Goal: Task Accomplishment & Management: Complete application form

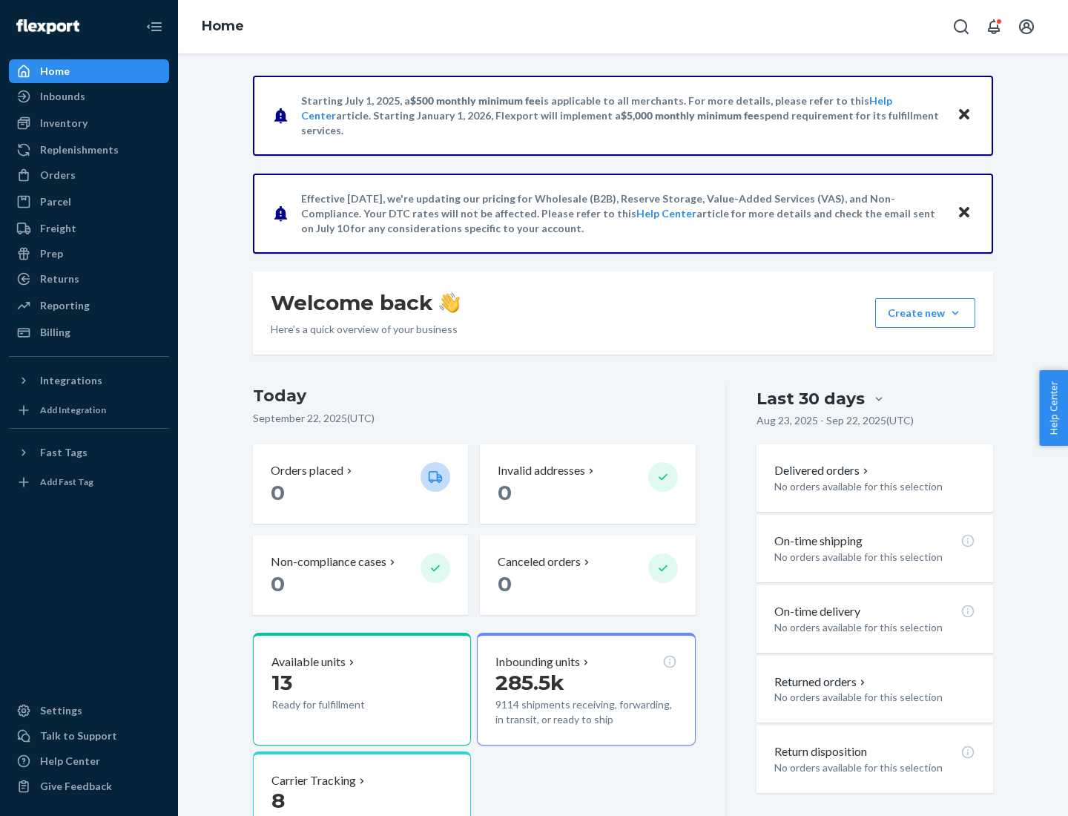
click at [956, 313] on button "Create new Create new inbound Create new order Create new product" at bounding box center [925, 313] width 100 height 30
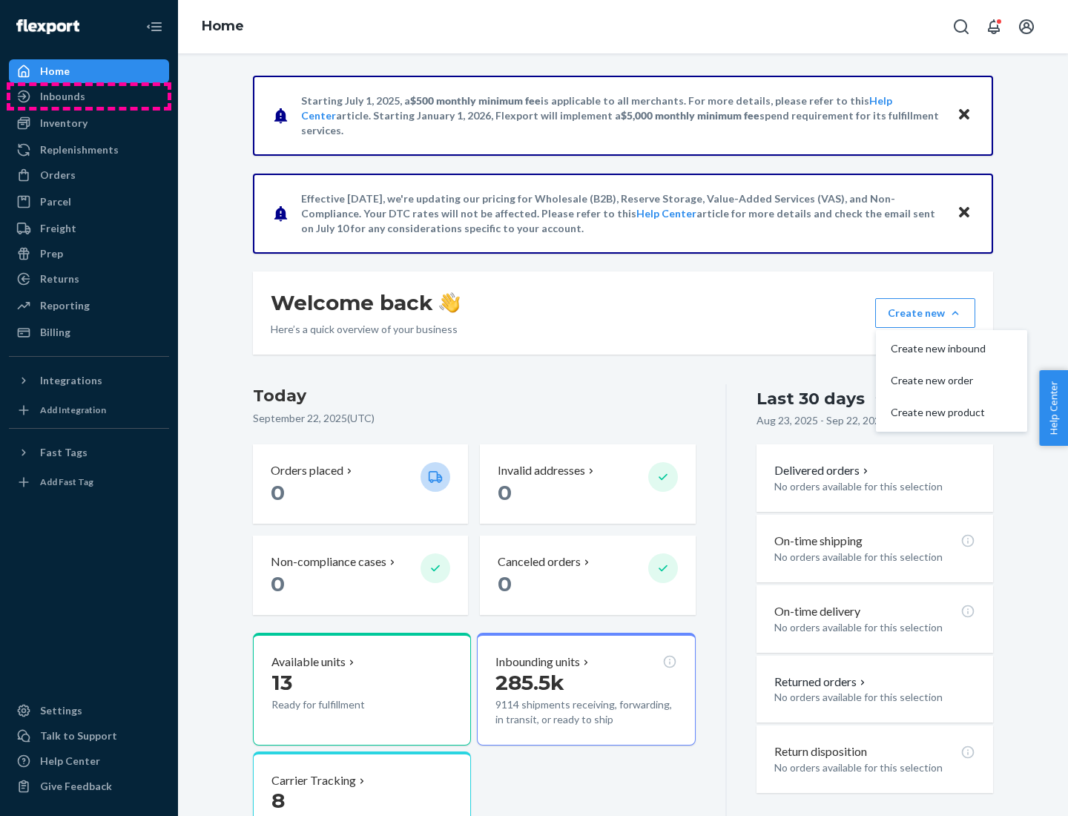
click at [89, 96] on div "Inbounds" at bounding box center [88, 96] width 157 height 21
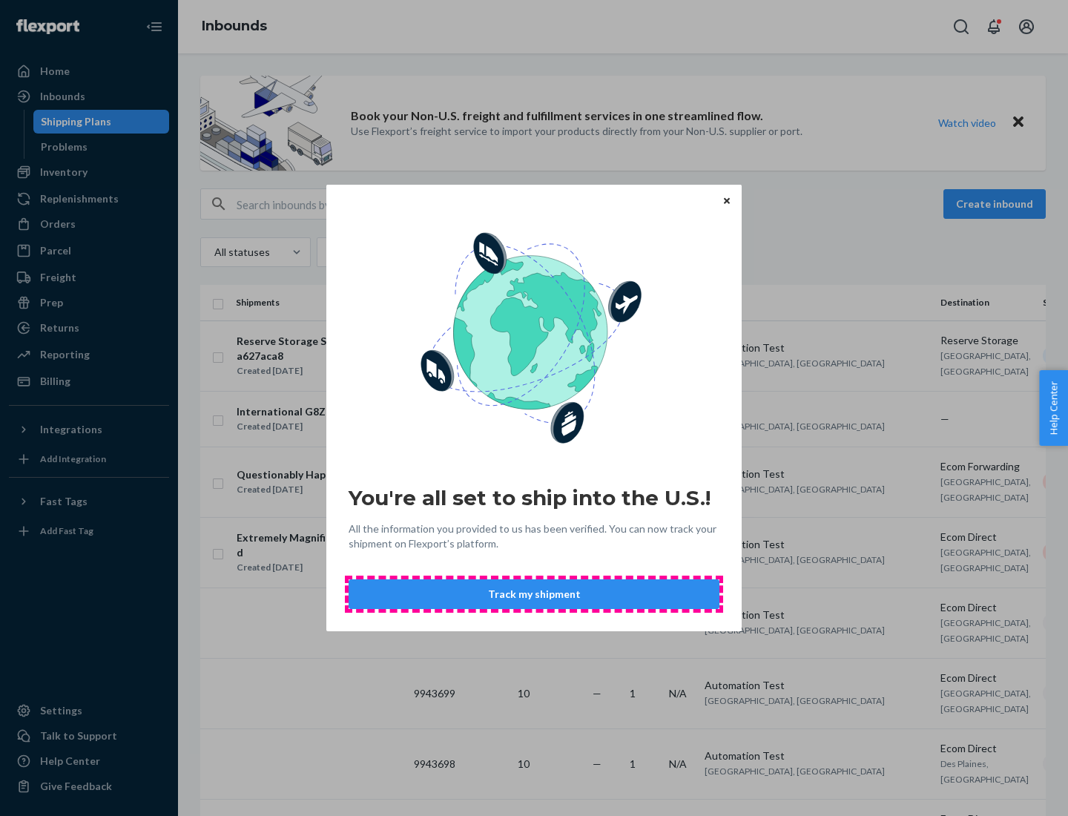
click at [534, 594] on button "Track my shipment" at bounding box center [534, 594] width 371 height 30
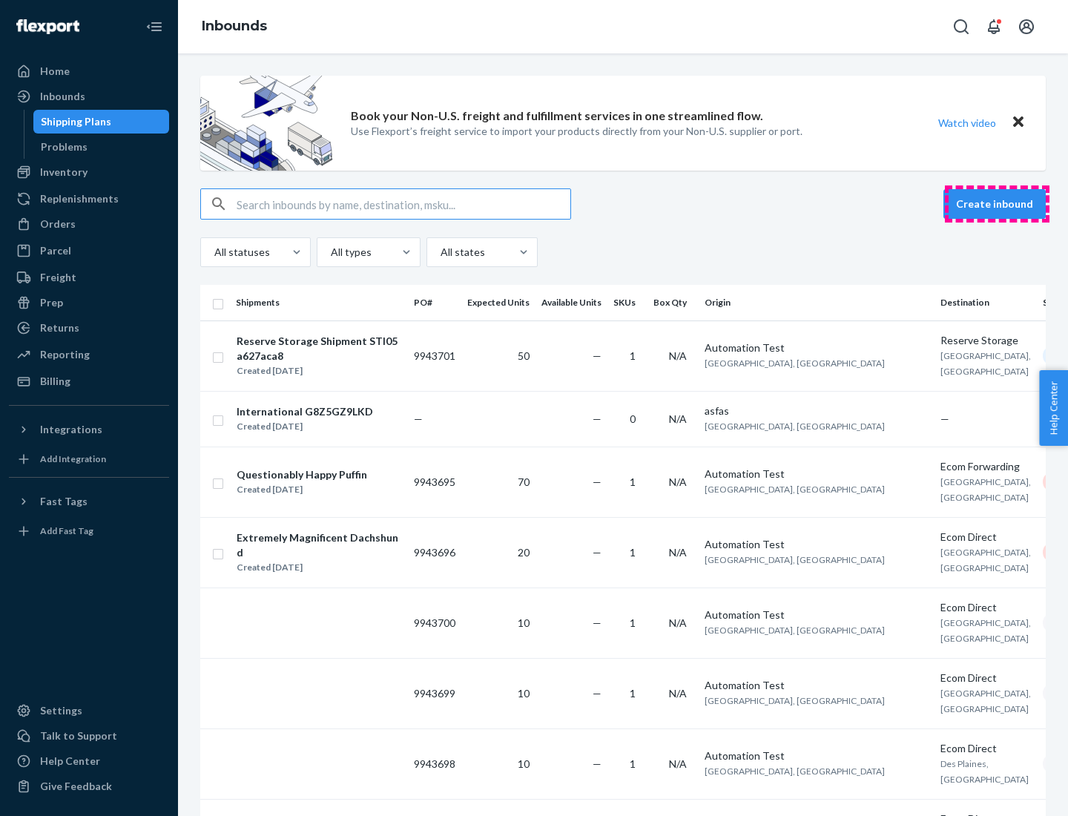
click at [997, 204] on button "Create inbound" at bounding box center [995, 204] width 102 height 30
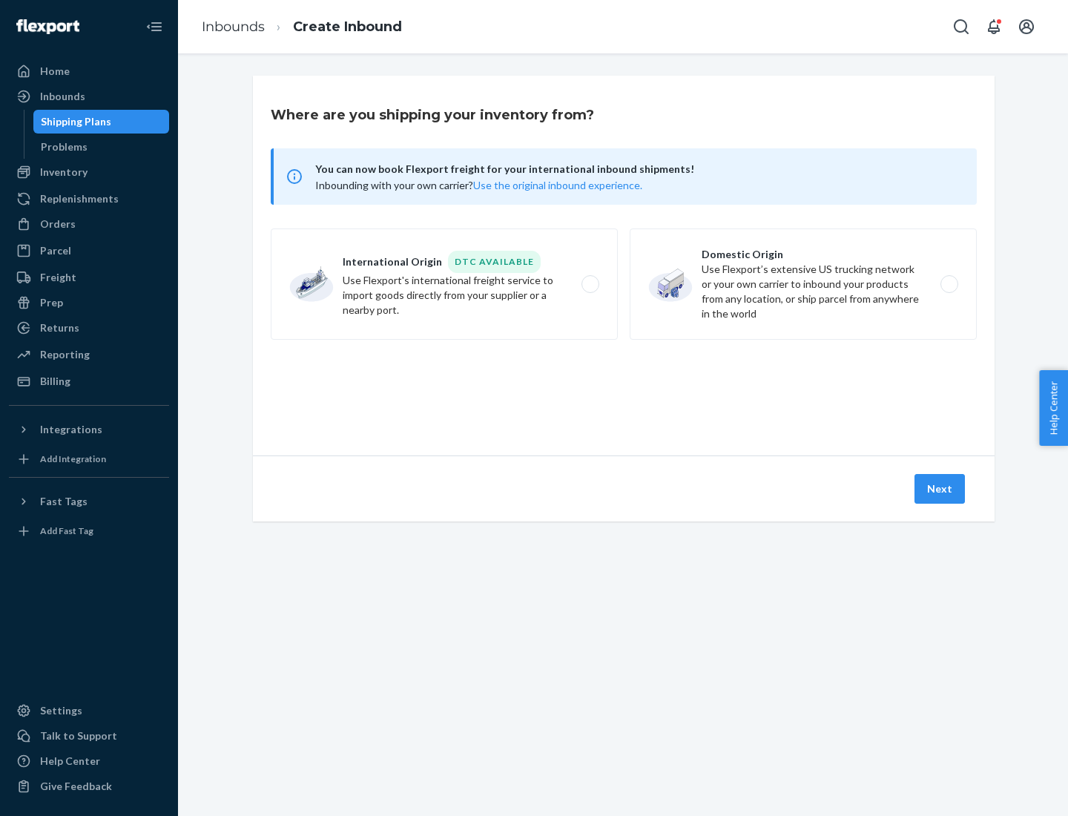
click at [444, 284] on label "International Origin DTC Available Use Flexport's international freight service…" at bounding box center [444, 283] width 347 height 111
click at [590, 284] on input "International Origin DTC Available Use Flexport's international freight service…" at bounding box center [595, 285] width 10 height 10
radio input "true"
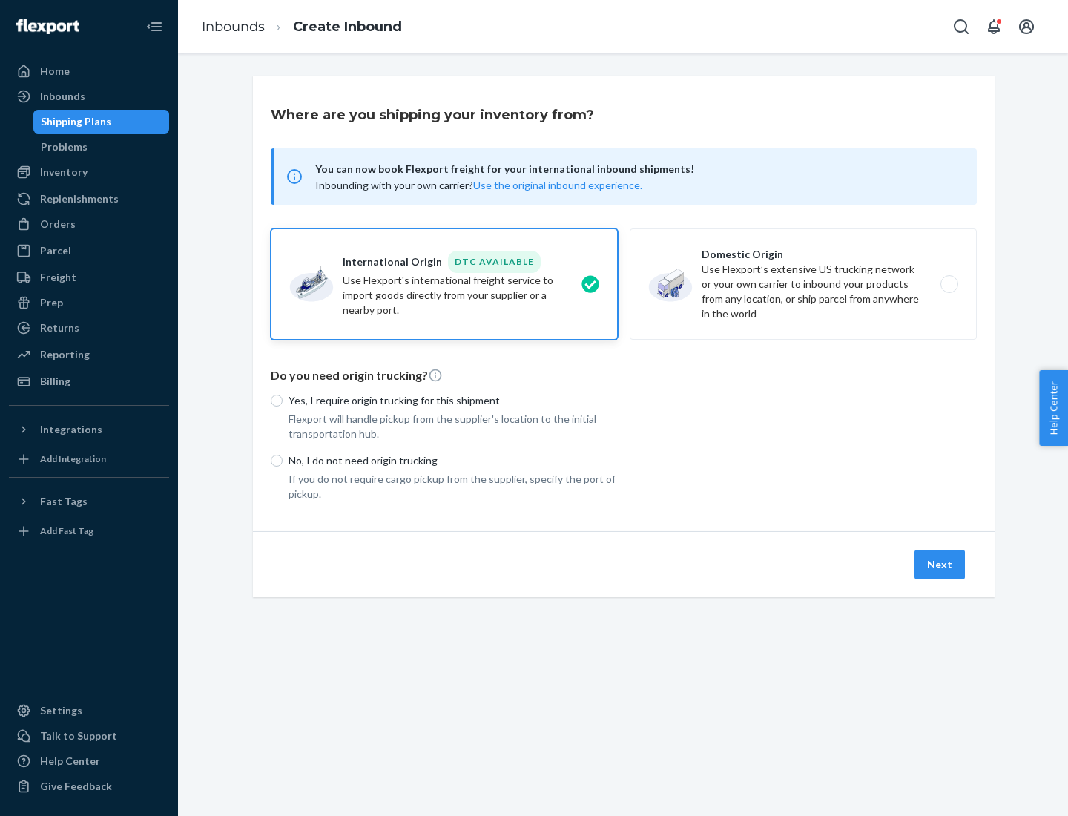
click at [453, 460] on p "No, I do not need origin trucking" at bounding box center [453, 460] width 329 height 15
click at [283, 460] on input "No, I do not need origin trucking" at bounding box center [277, 461] width 12 height 12
radio input "true"
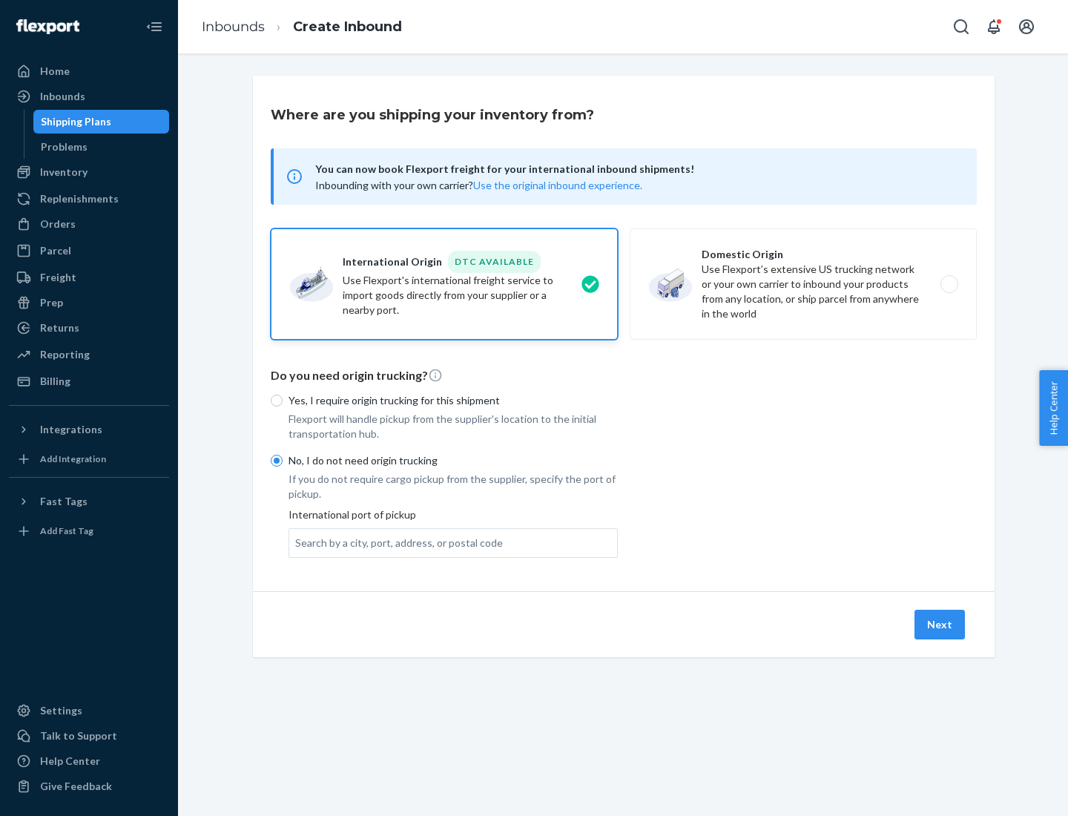
click at [395, 542] on div "Search by a city, port, address, or postal code" at bounding box center [399, 543] width 208 height 15
click at [297, 542] on input "Search by a city, port, address, or postal code" at bounding box center [295, 543] width 1 height 15
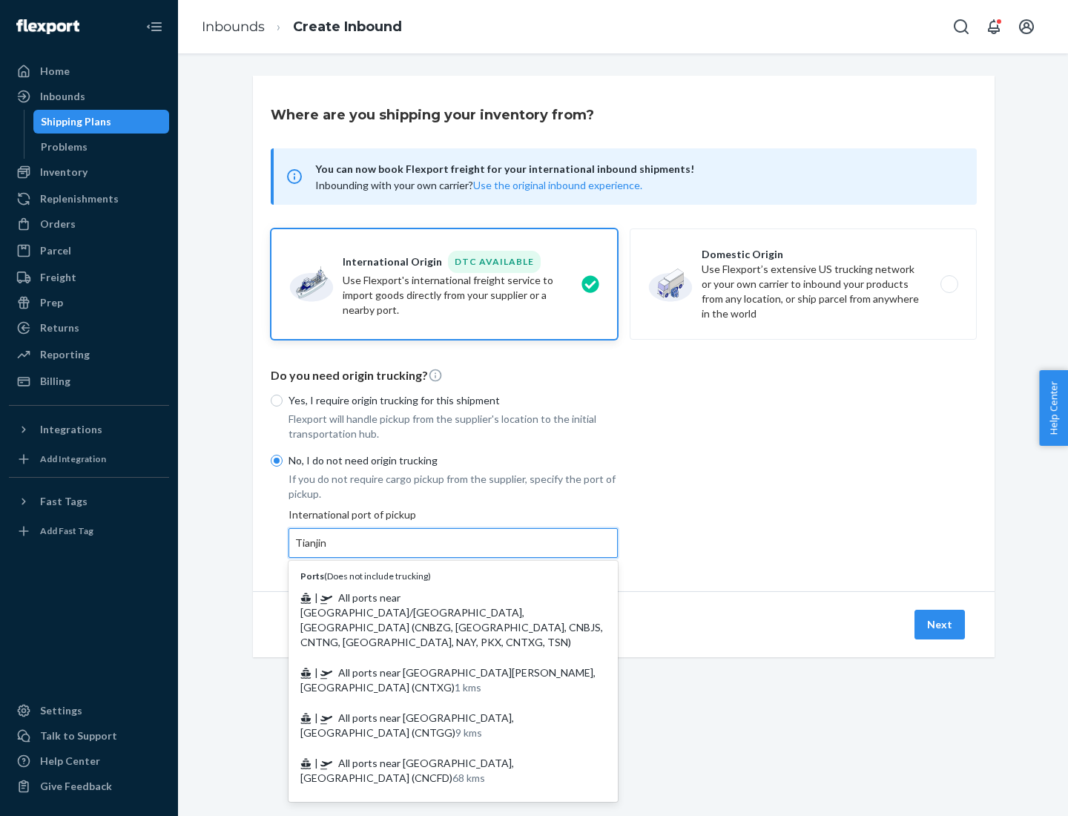
click at [438, 597] on span "| All ports near [GEOGRAPHIC_DATA]/[GEOGRAPHIC_DATA], [GEOGRAPHIC_DATA] (CNBZG,…" at bounding box center [451, 619] width 303 height 57
click at [328, 550] on input "Tianjin" at bounding box center [311, 543] width 33 height 15
type input "All ports near [GEOGRAPHIC_DATA]/[GEOGRAPHIC_DATA], [GEOGRAPHIC_DATA] (CNBZG, […"
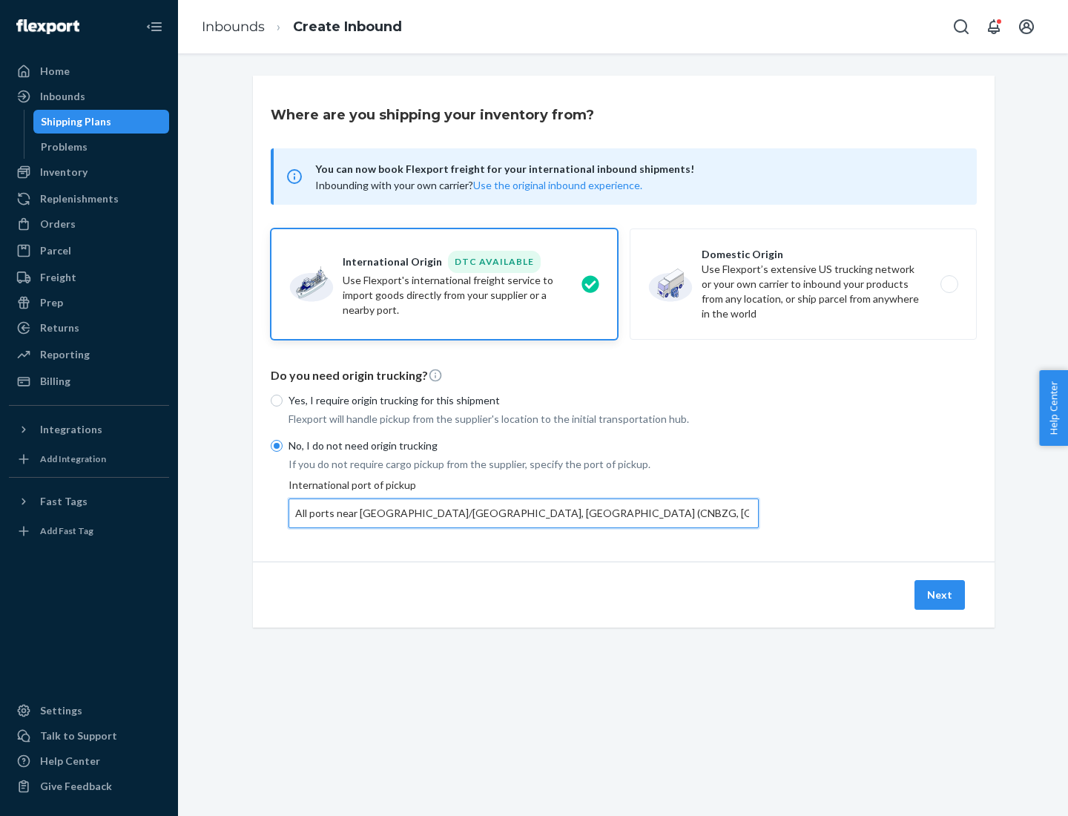
click at [941, 594] on button "Next" at bounding box center [940, 595] width 50 height 30
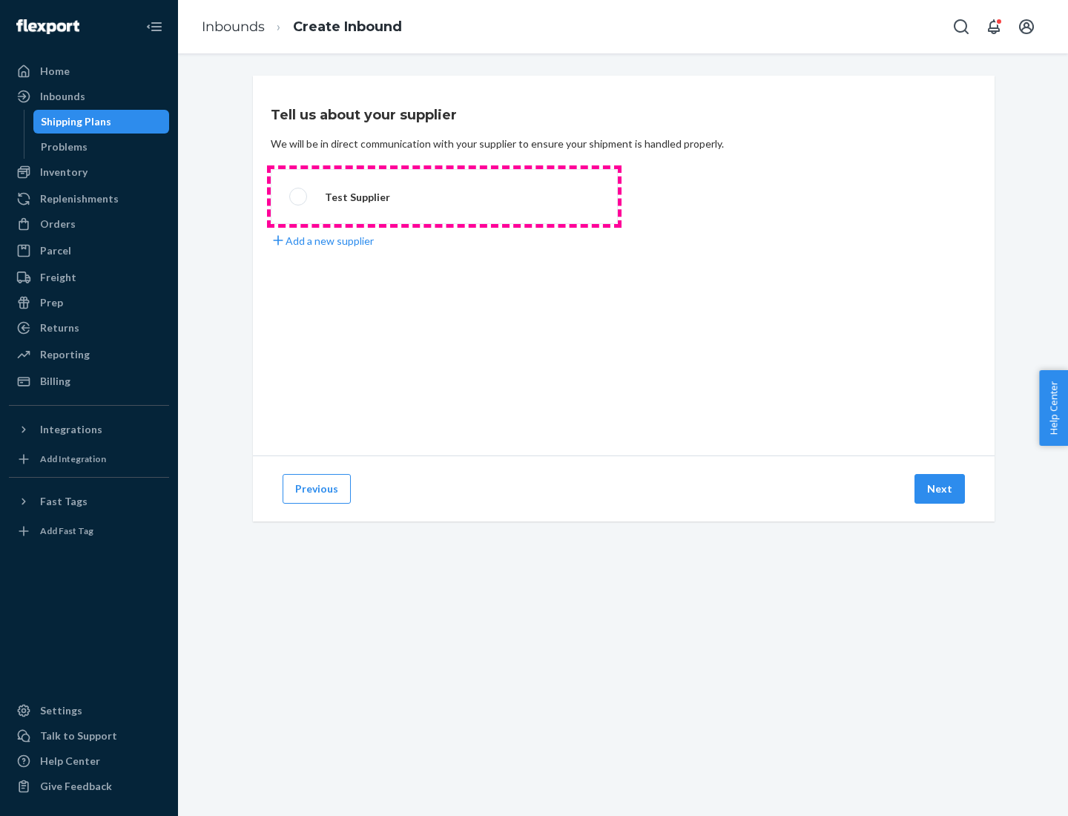
click at [444, 197] on label "Test Supplier" at bounding box center [444, 196] width 347 height 55
click at [299, 197] on input "Test Supplier" at bounding box center [294, 197] width 10 height 10
radio input "true"
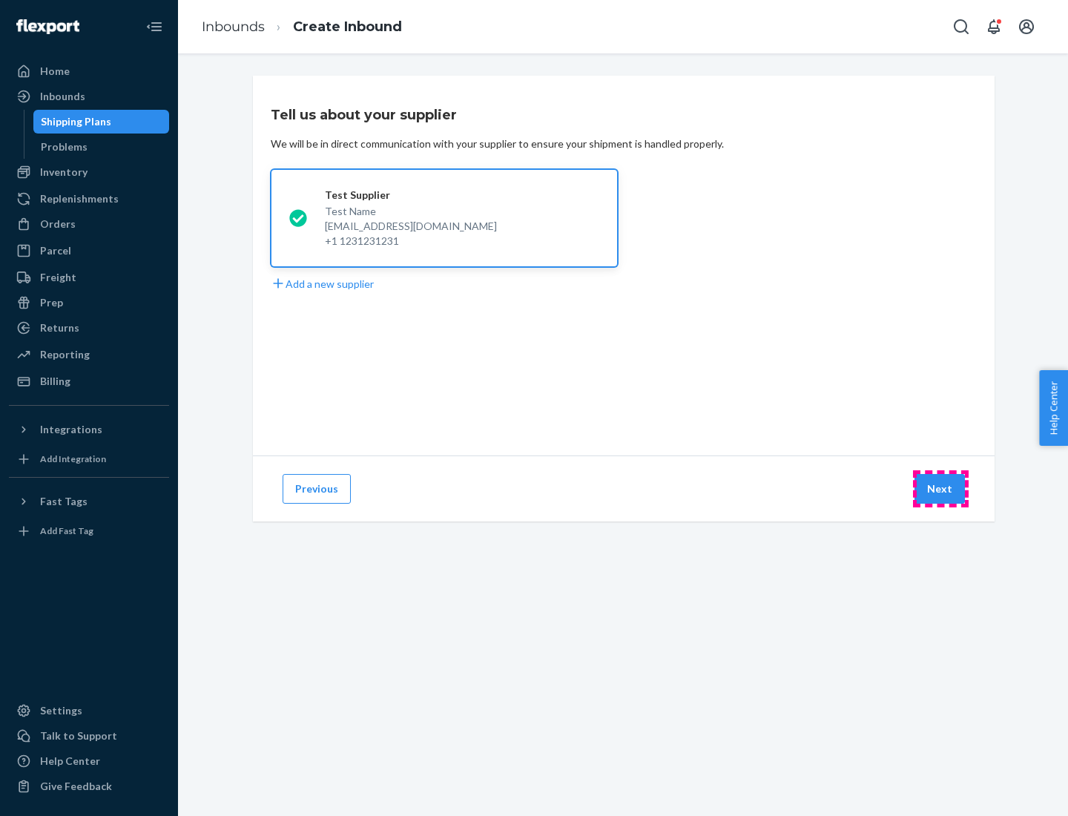
click at [941, 489] on button "Next" at bounding box center [940, 489] width 50 height 30
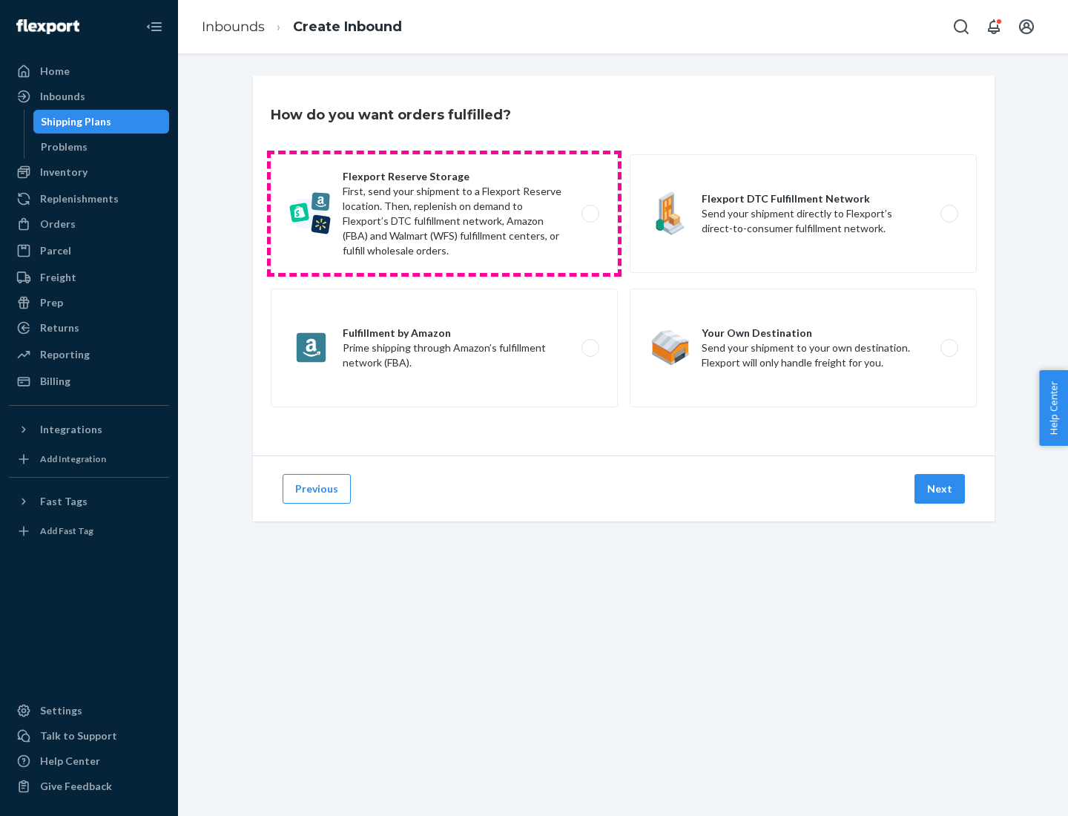
click at [444, 214] on label "Flexport Reserve Storage First, send your shipment to a Flexport Reserve locati…" at bounding box center [444, 213] width 347 height 119
click at [590, 214] on input "Flexport Reserve Storage First, send your shipment to a Flexport Reserve locati…" at bounding box center [595, 214] width 10 height 10
radio input "true"
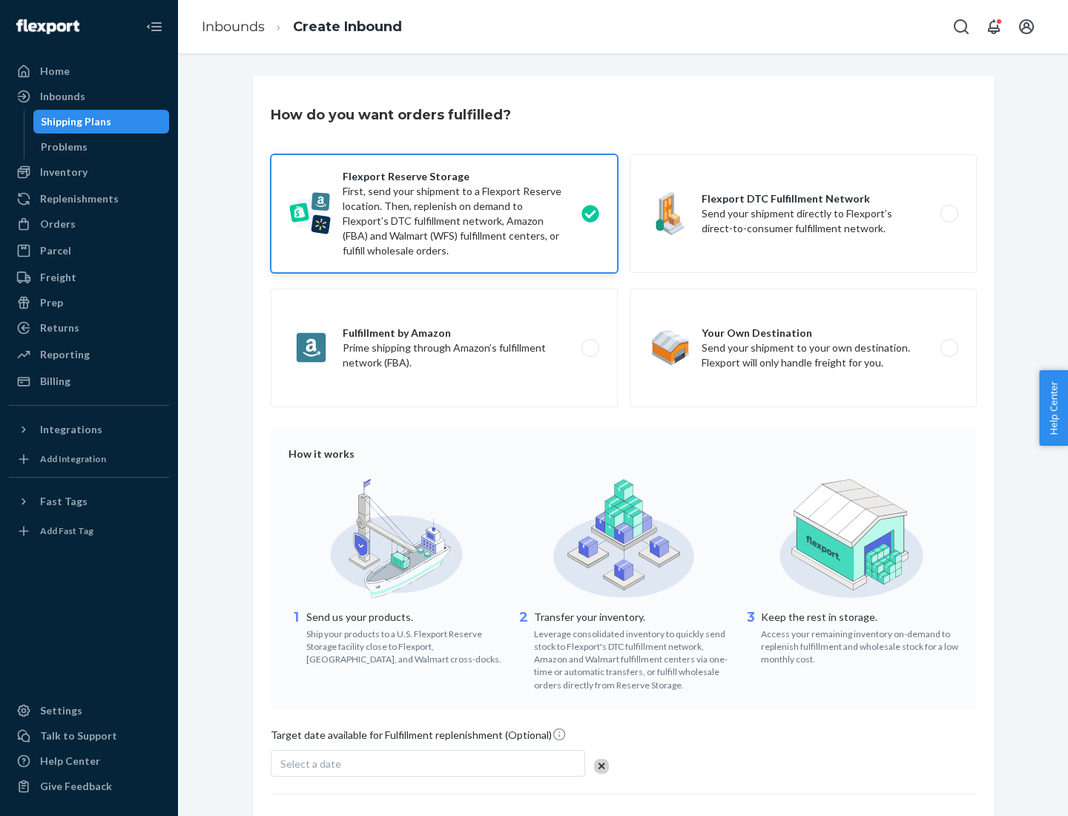
scroll to position [122, 0]
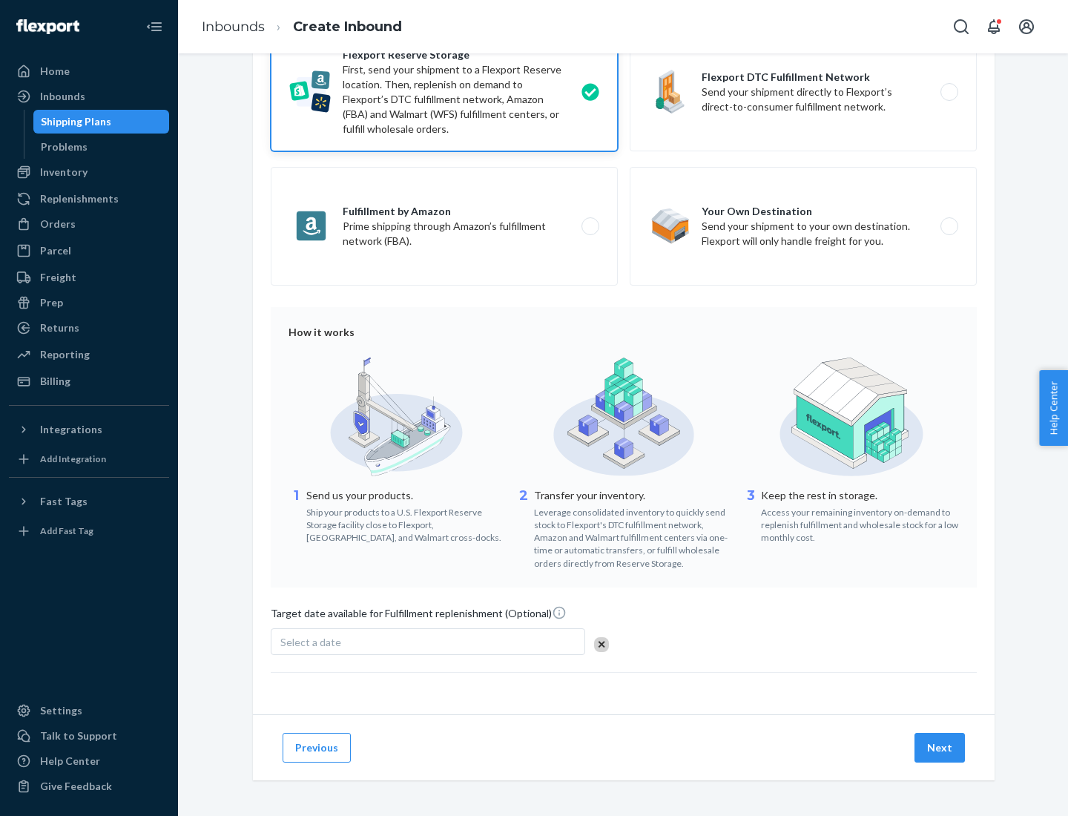
click at [941, 747] on button "Next" at bounding box center [940, 748] width 50 height 30
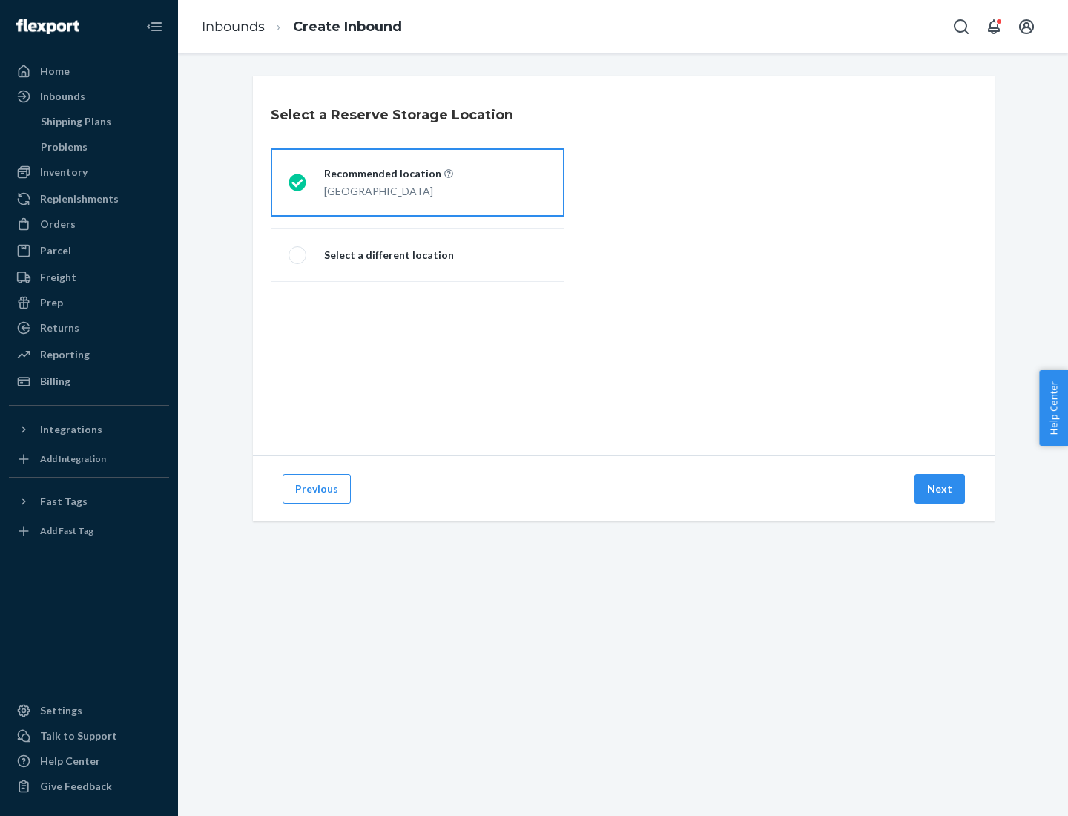
click at [418, 183] on div "[GEOGRAPHIC_DATA]" at bounding box center [388, 190] width 129 height 18
click at [298, 183] on input "Recommended location [GEOGRAPHIC_DATA]" at bounding box center [294, 183] width 10 height 10
click at [941, 489] on button "Next" at bounding box center [940, 489] width 50 height 30
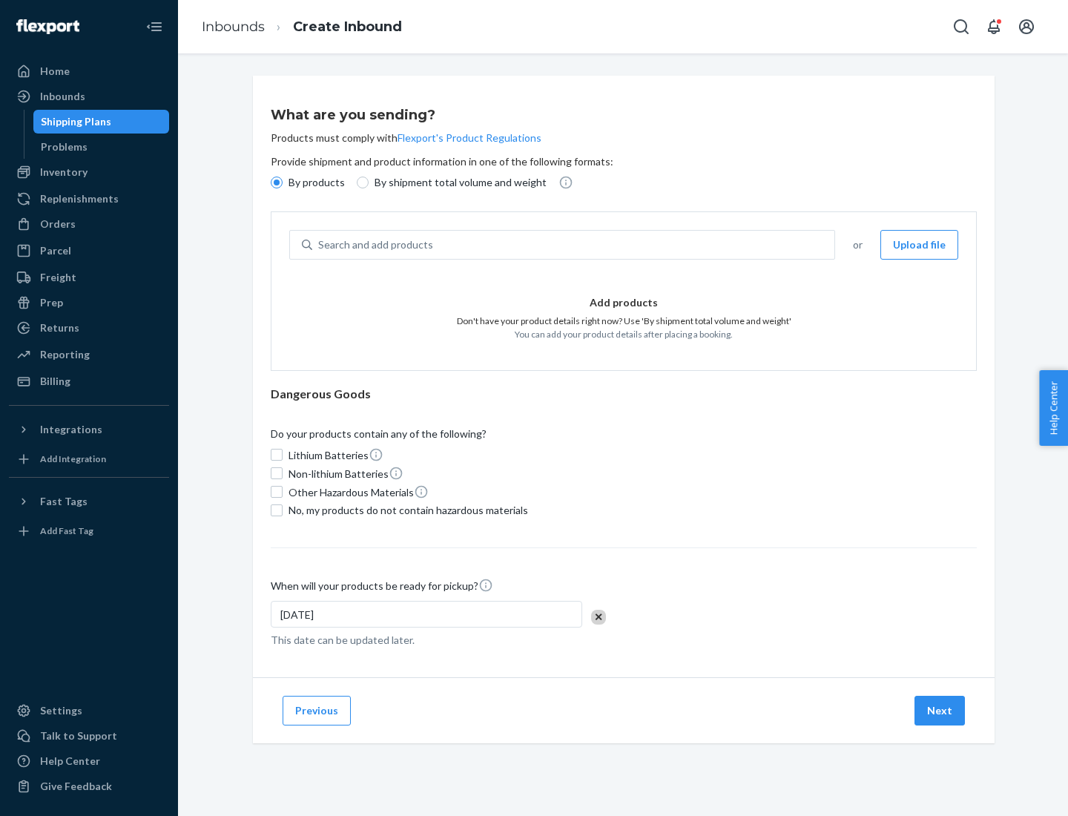
click at [574, 245] on div "Search and add products" at bounding box center [573, 244] width 522 height 27
click at [320, 245] on input "Search and add products" at bounding box center [318, 244] width 1 height 15
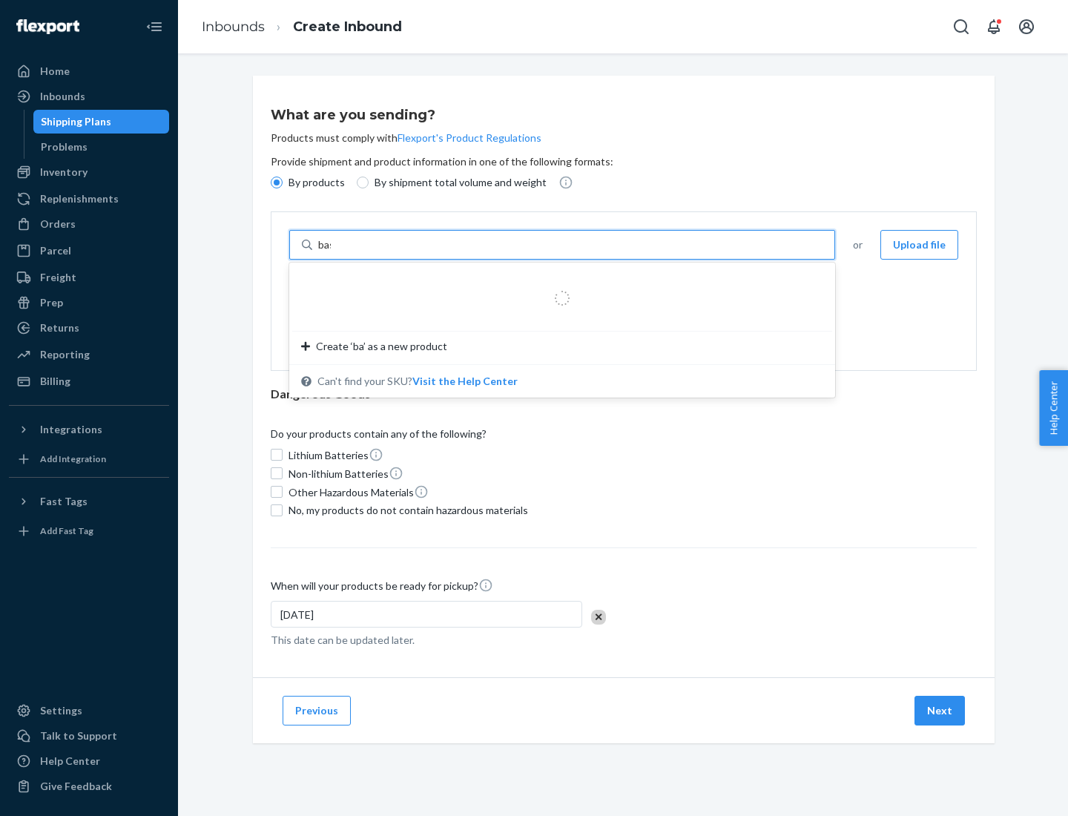
type input "basic"
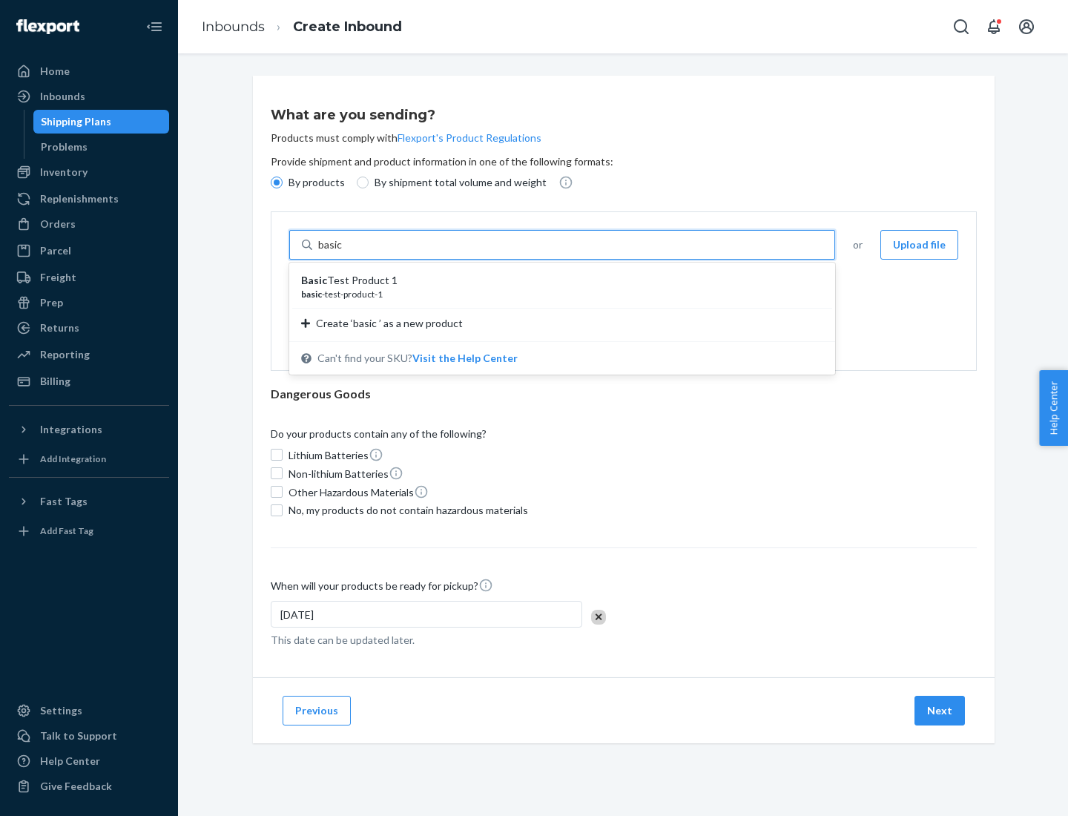
click at [557, 280] on div "Basic Test Product 1" at bounding box center [556, 280] width 510 height 15
click at [345, 252] on input "basic" at bounding box center [331, 244] width 27 height 15
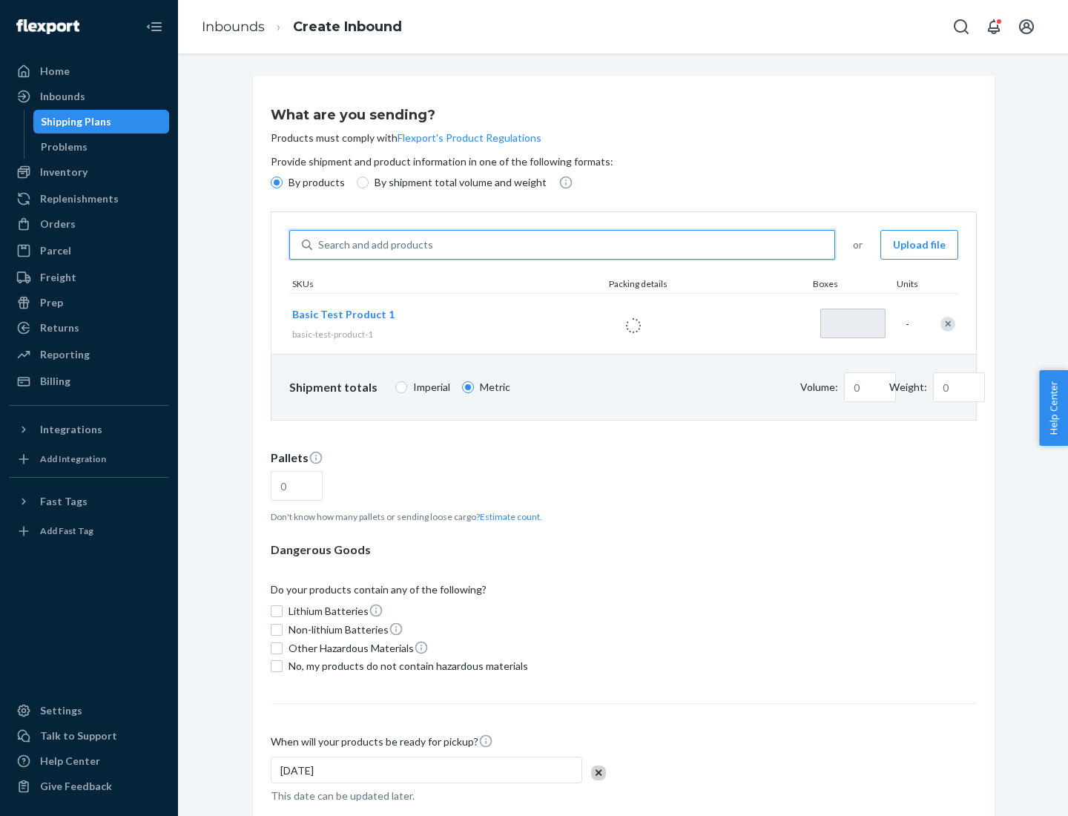
type input "1"
type input "1.09"
type input "3.27"
type input "3"
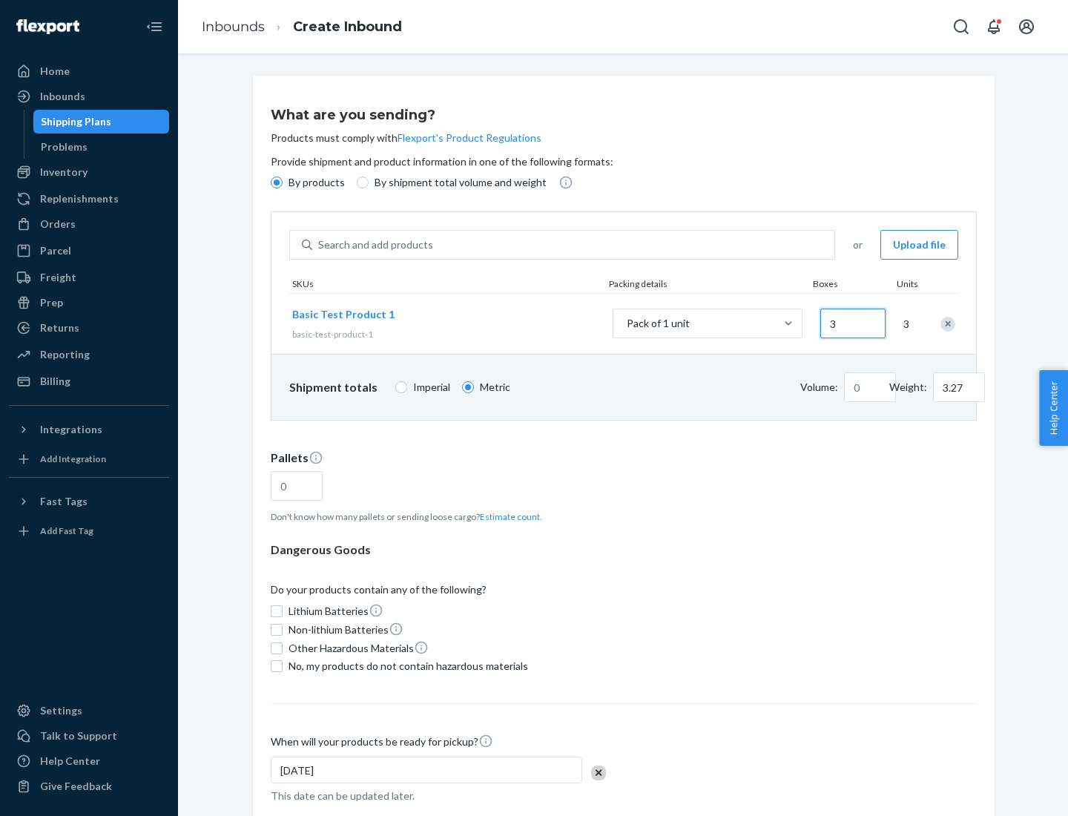
type input "0.01"
type input "32.66"
type input "30"
type input "0.07"
type input "326.59"
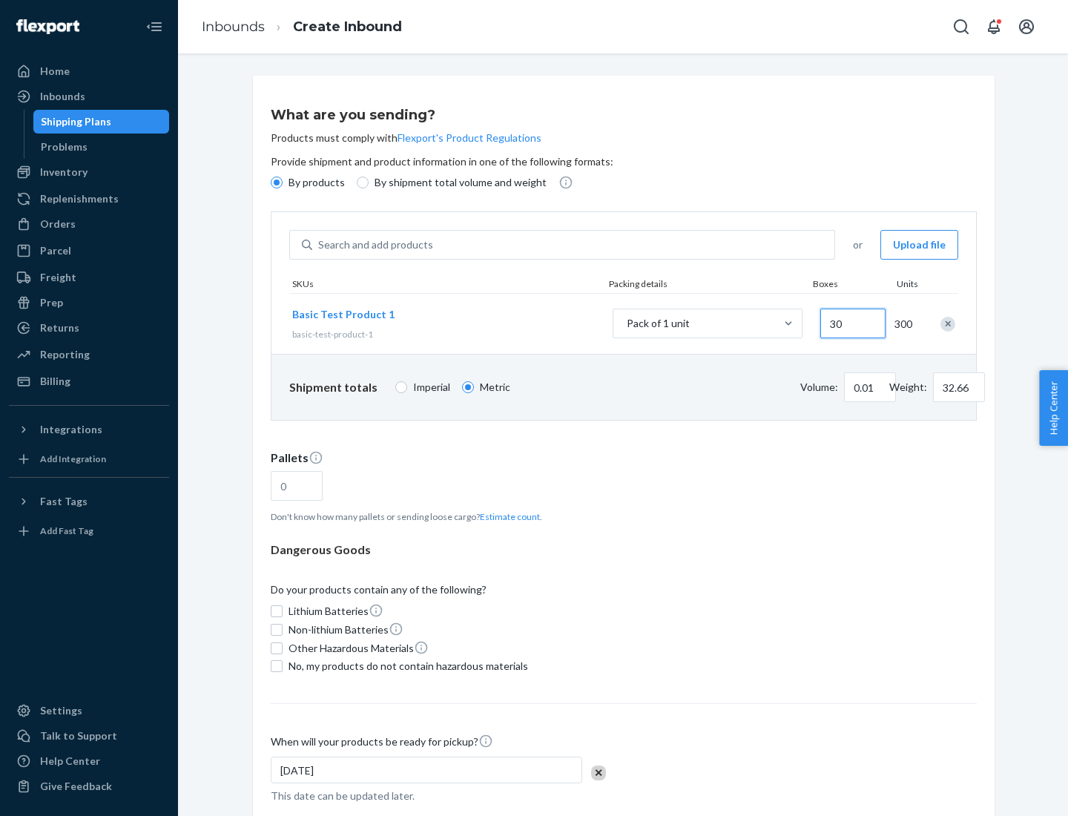
type input "300"
type input "0.68"
type input "3265.86"
type input "3000"
type input "1.09"
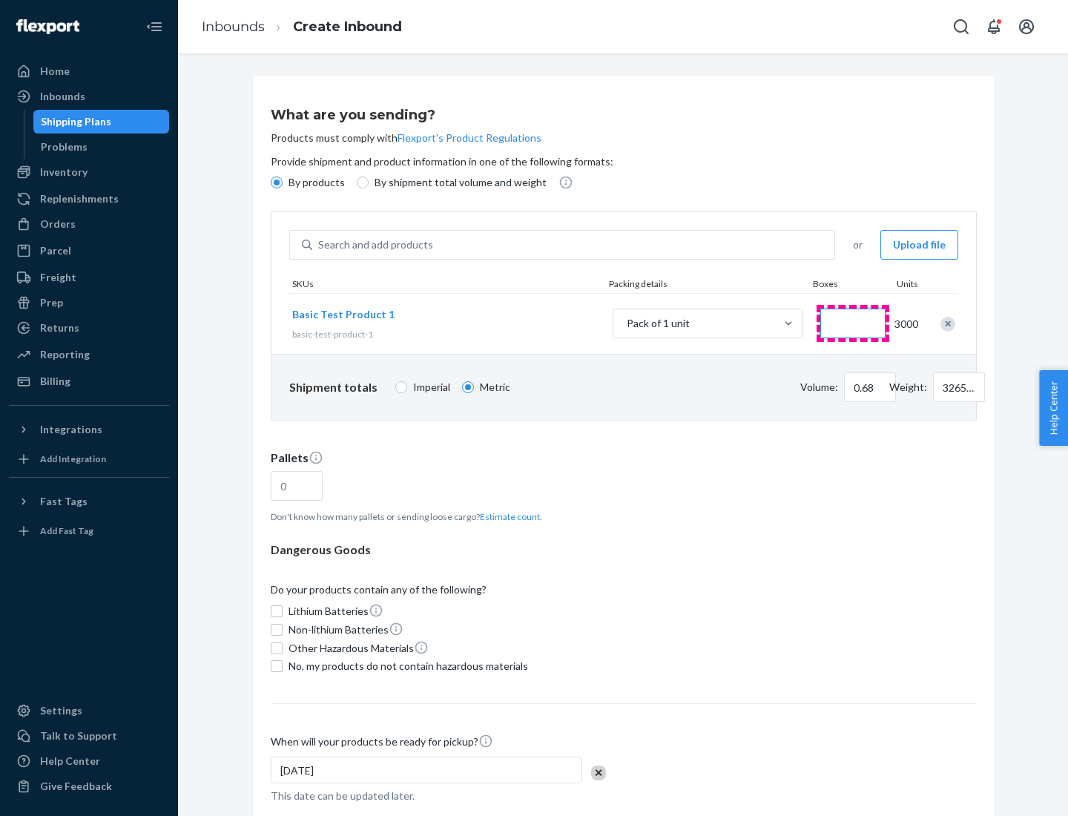
type input "1"
type input "10.89"
type input "10"
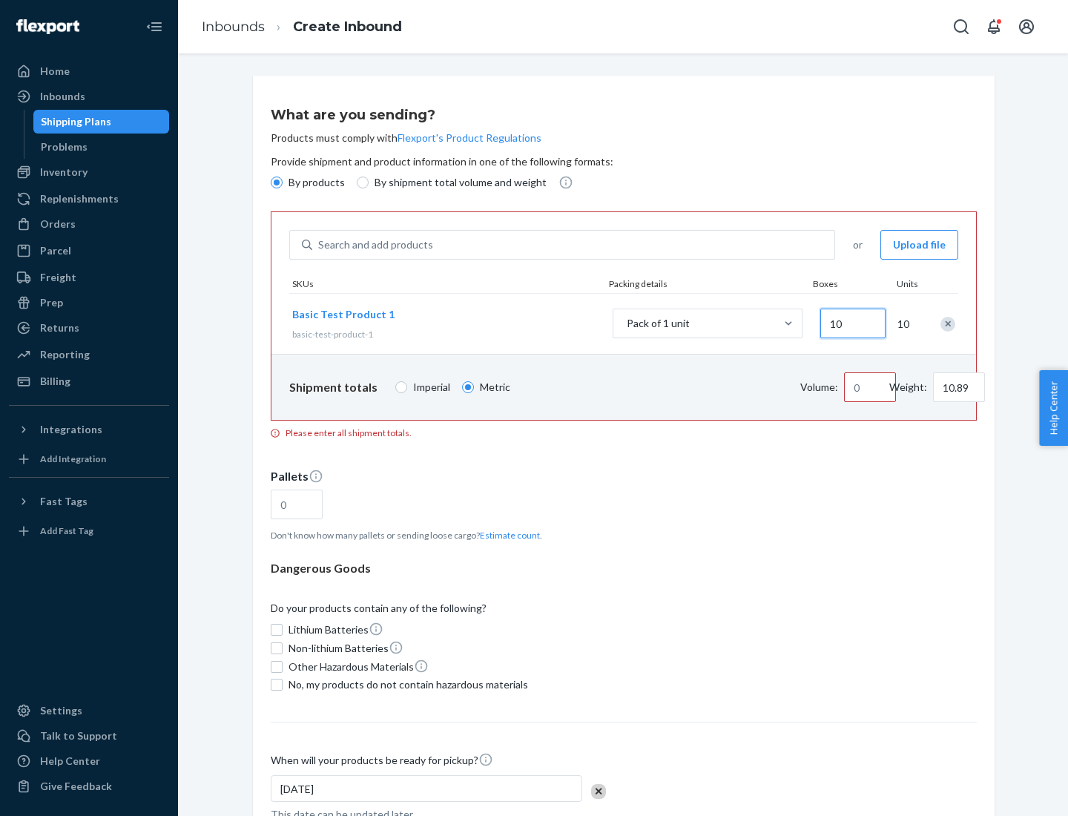
type input "0.02"
type input "108.86"
type input "100"
type input "0.23"
type input "1088.62"
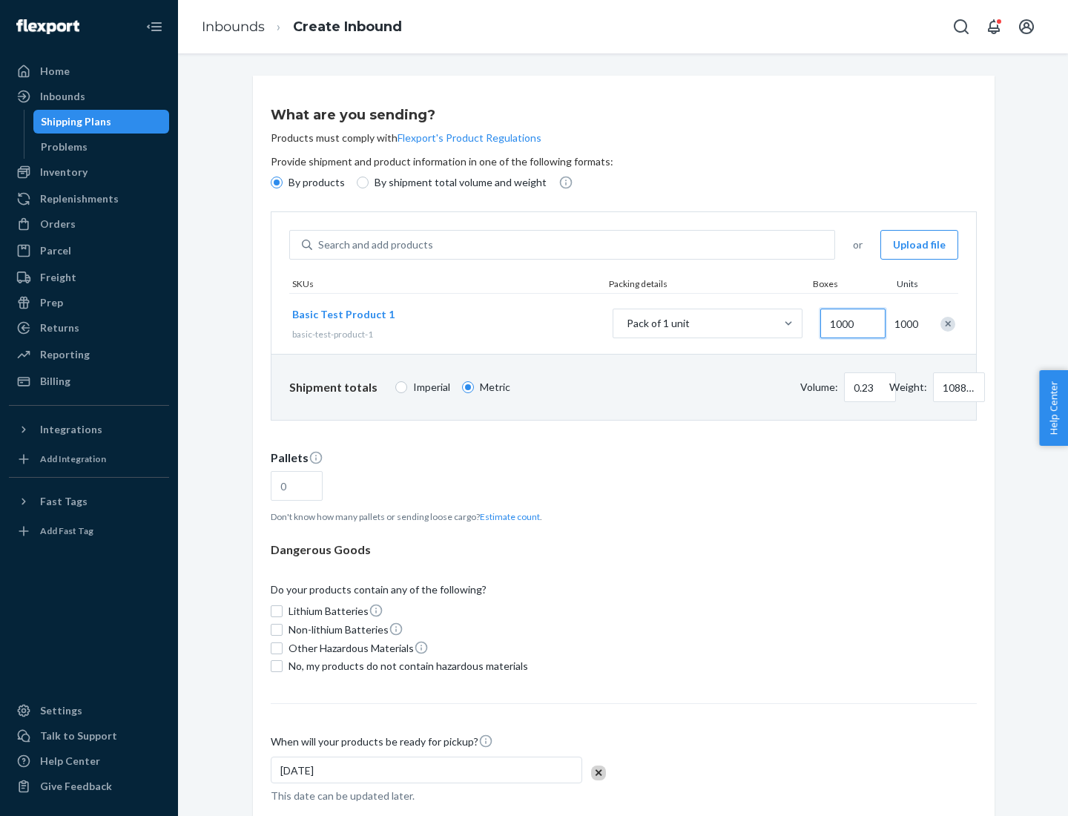
scroll to position [51, 0]
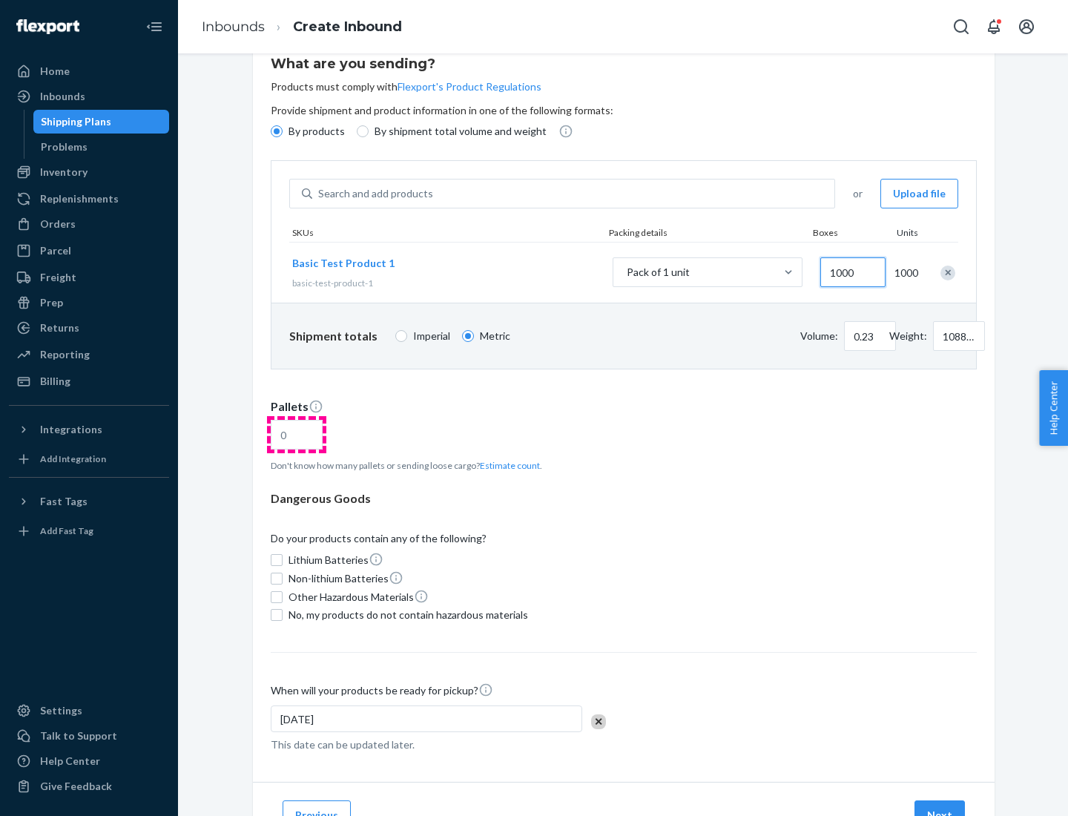
type input "1000"
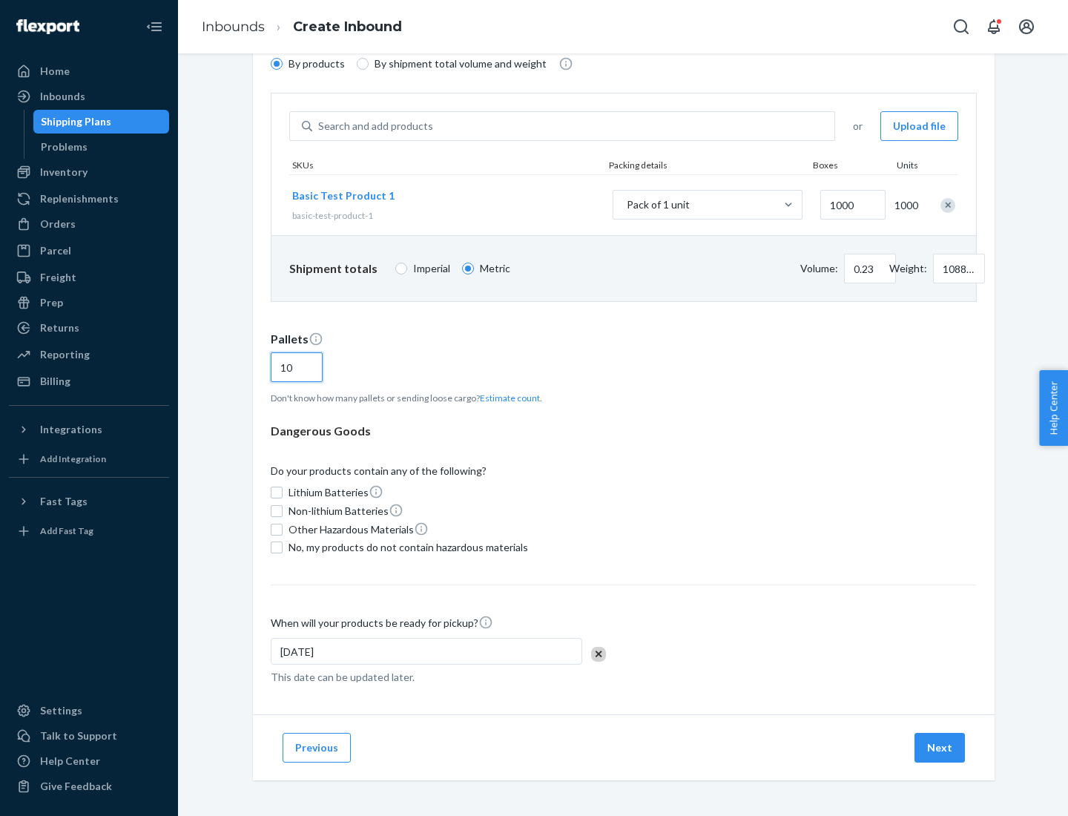
type input "10"
click at [406, 548] on span "No, my products do not contain hazardous materials" at bounding box center [409, 547] width 240 height 15
click at [283, 548] on input "No, my products do not contain hazardous materials" at bounding box center [277, 548] width 12 height 12
checkbox input "true"
click at [941, 748] on button "Next" at bounding box center [940, 748] width 50 height 30
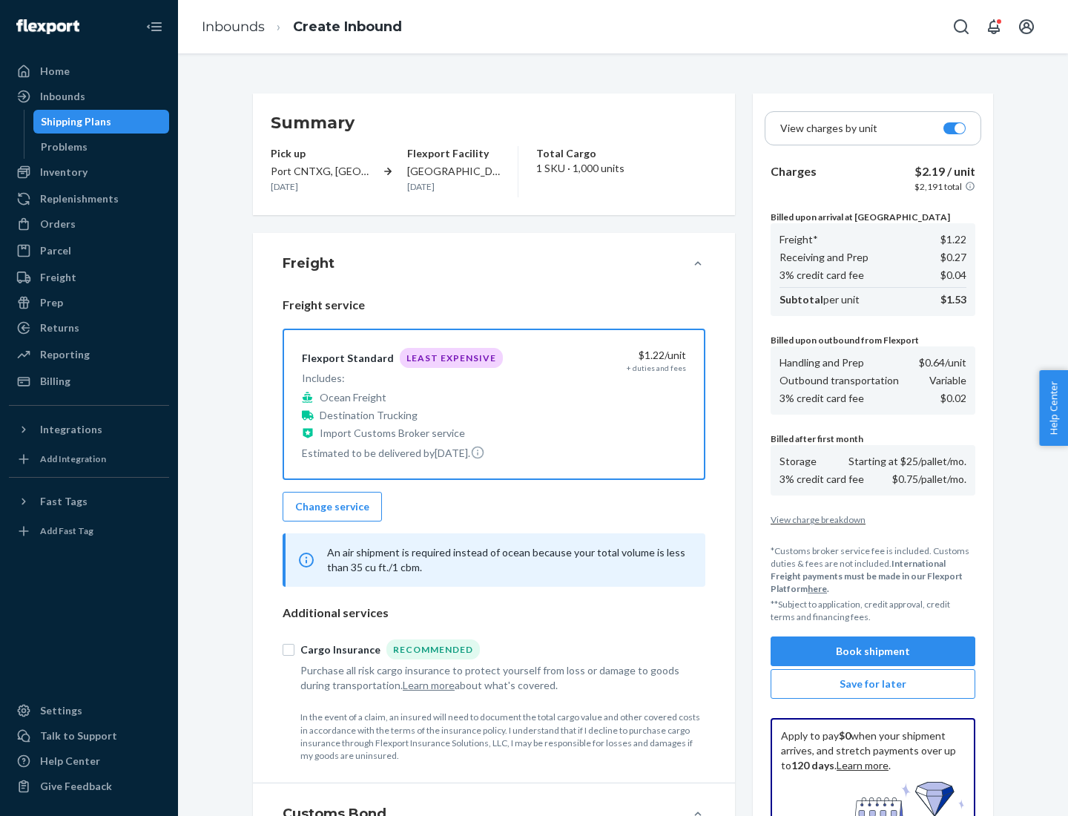
scroll to position [217, 0]
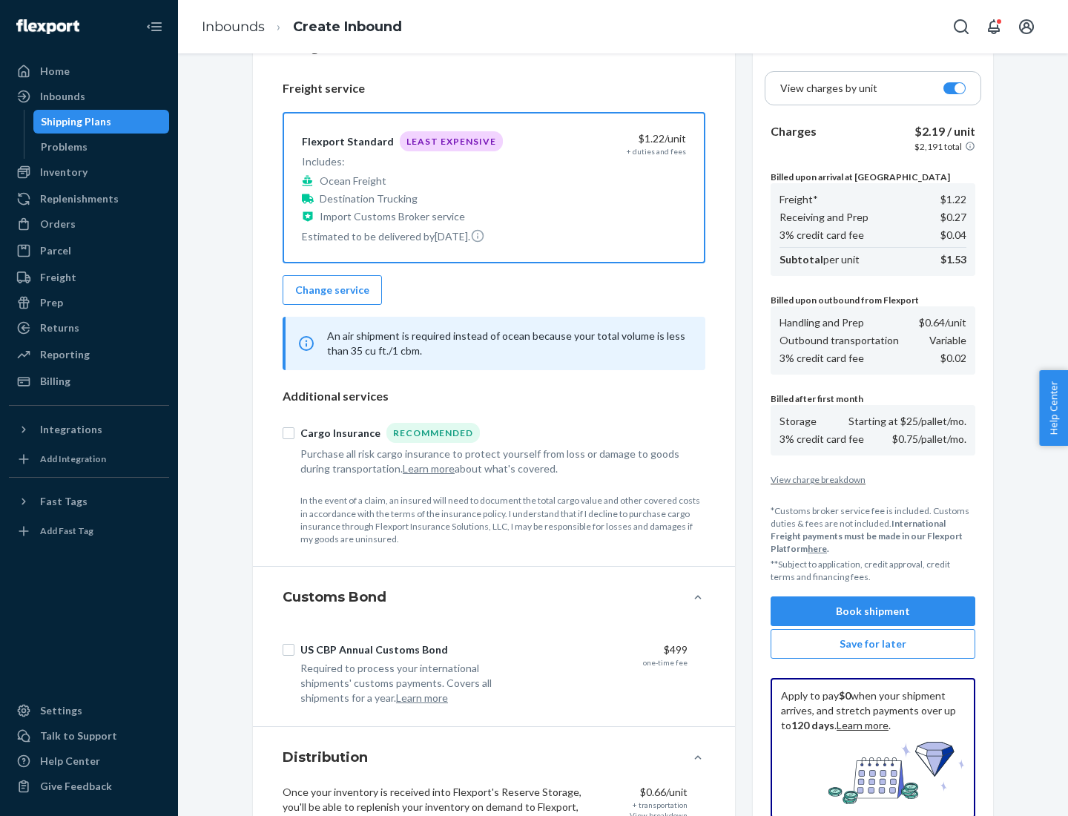
click at [873, 611] on button "Book shipment" at bounding box center [873, 611] width 205 height 30
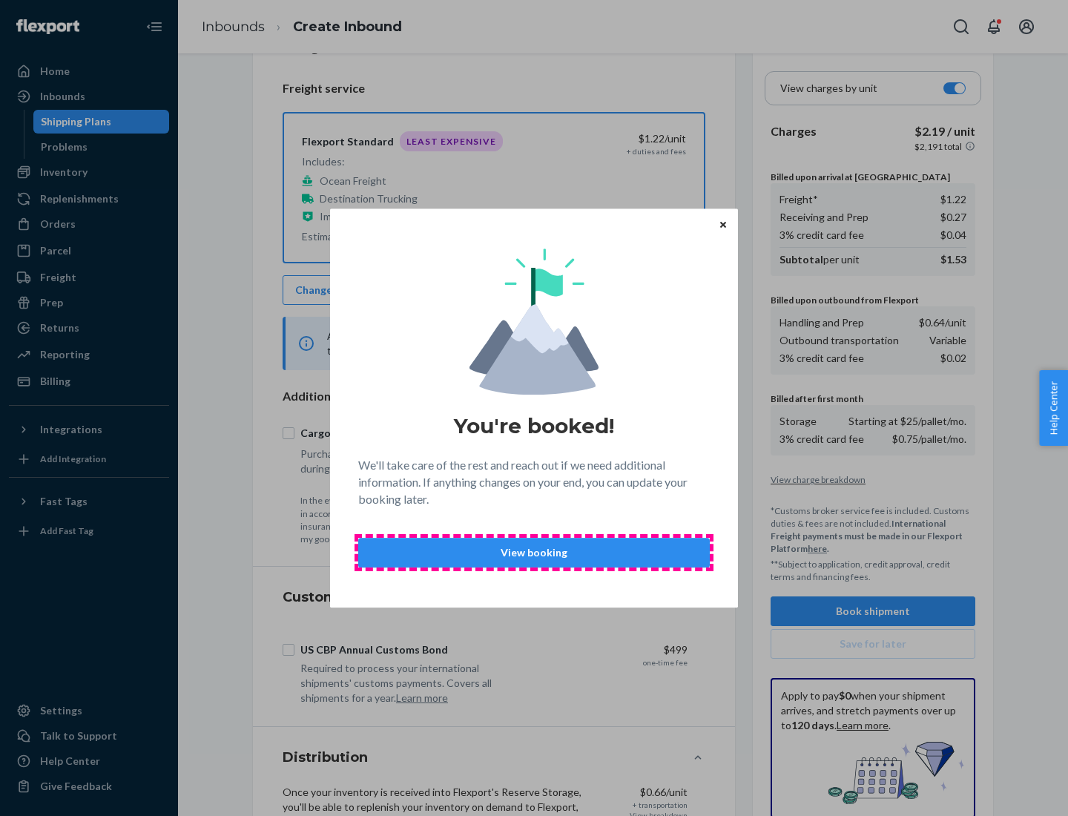
click at [534, 552] on p "View booking" at bounding box center [534, 552] width 326 height 15
